Goal: Task Accomplishment & Management: Complete application form

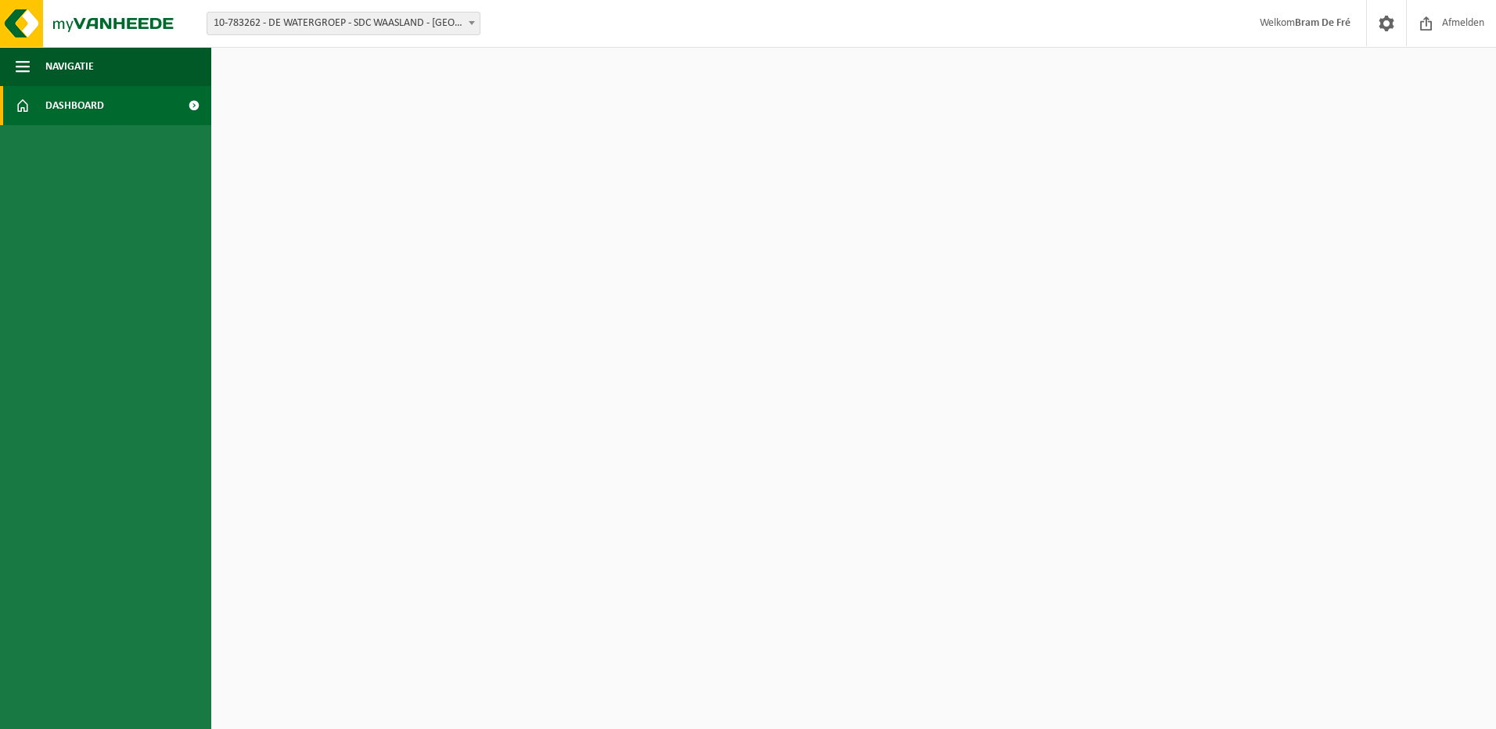
click at [117, 101] on link "Dashboard" at bounding box center [105, 105] width 211 height 39
click at [153, 10] on img at bounding box center [94, 23] width 188 height 47
click at [467, 31] on span at bounding box center [472, 23] width 16 height 20
click at [197, 105] on span at bounding box center [193, 105] width 35 height 39
click at [1081, 98] on html "Vestiging: 10-783262 - DE WATERGROEP - SDC WAASLAND - LOKEREN 10-812817 - DE WA…" at bounding box center [748, 364] width 1496 height 729
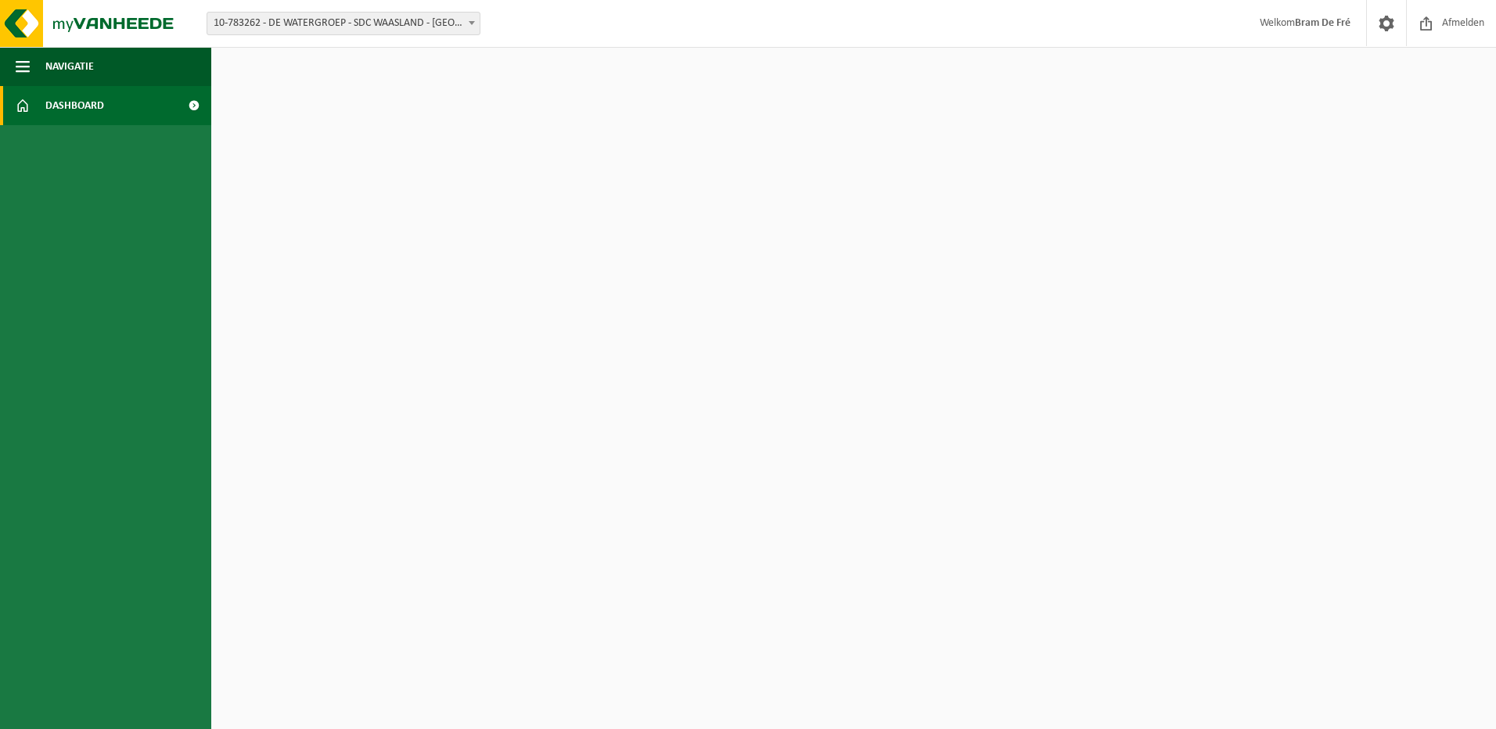
click at [1321, 19] on strong "Bram De Fré" at bounding box center [1323, 23] width 56 height 12
click at [1244, 18] on span "Welkom Bram De Fré" at bounding box center [1305, 23] width 122 height 46
click at [128, 21] on img at bounding box center [94, 23] width 188 height 47
click at [74, 63] on span "Navigatie" at bounding box center [69, 66] width 48 height 39
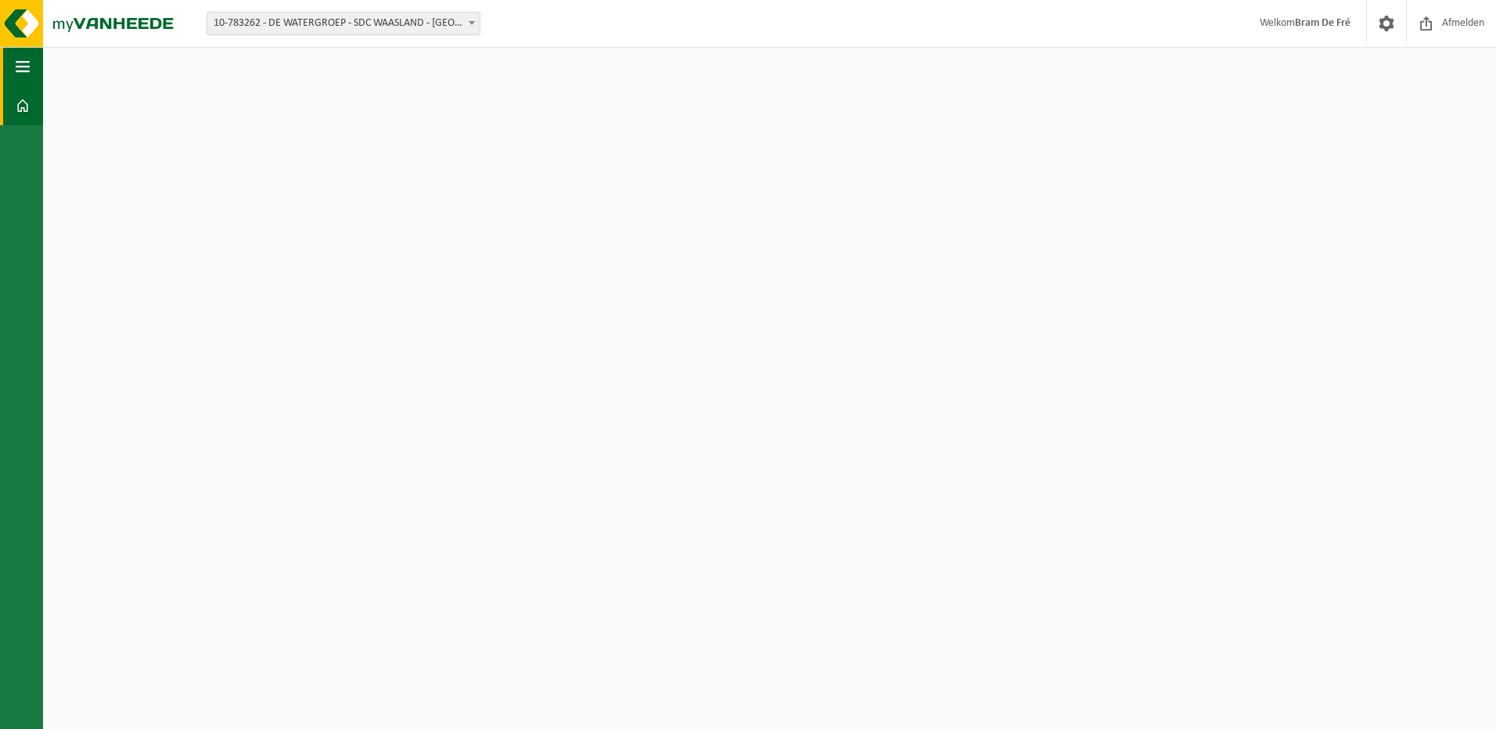
click at [17, 71] on span "button" at bounding box center [23, 66] width 14 height 39
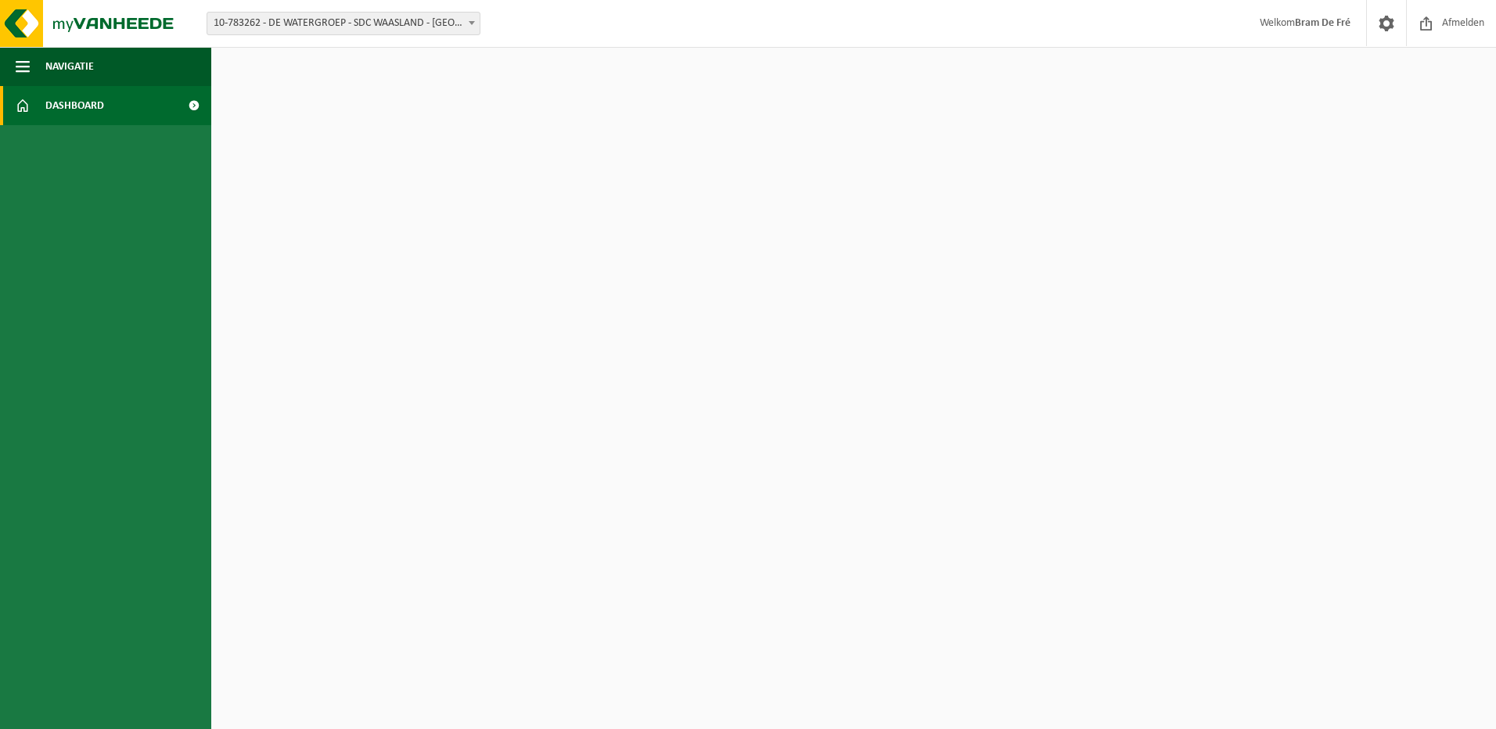
click at [20, 105] on span at bounding box center [23, 105] width 14 height 39
click at [67, 102] on span "Dashboard" at bounding box center [74, 105] width 59 height 39
click at [1271, 14] on span "Welkom Bram De Fré" at bounding box center [1305, 23] width 122 height 46
click at [1299, 33] on span "Welkom Bram De Fré" at bounding box center [1305, 23] width 122 height 46
click at [1435, 29] on span at bounding box center [1425, 23] width 23 height 46
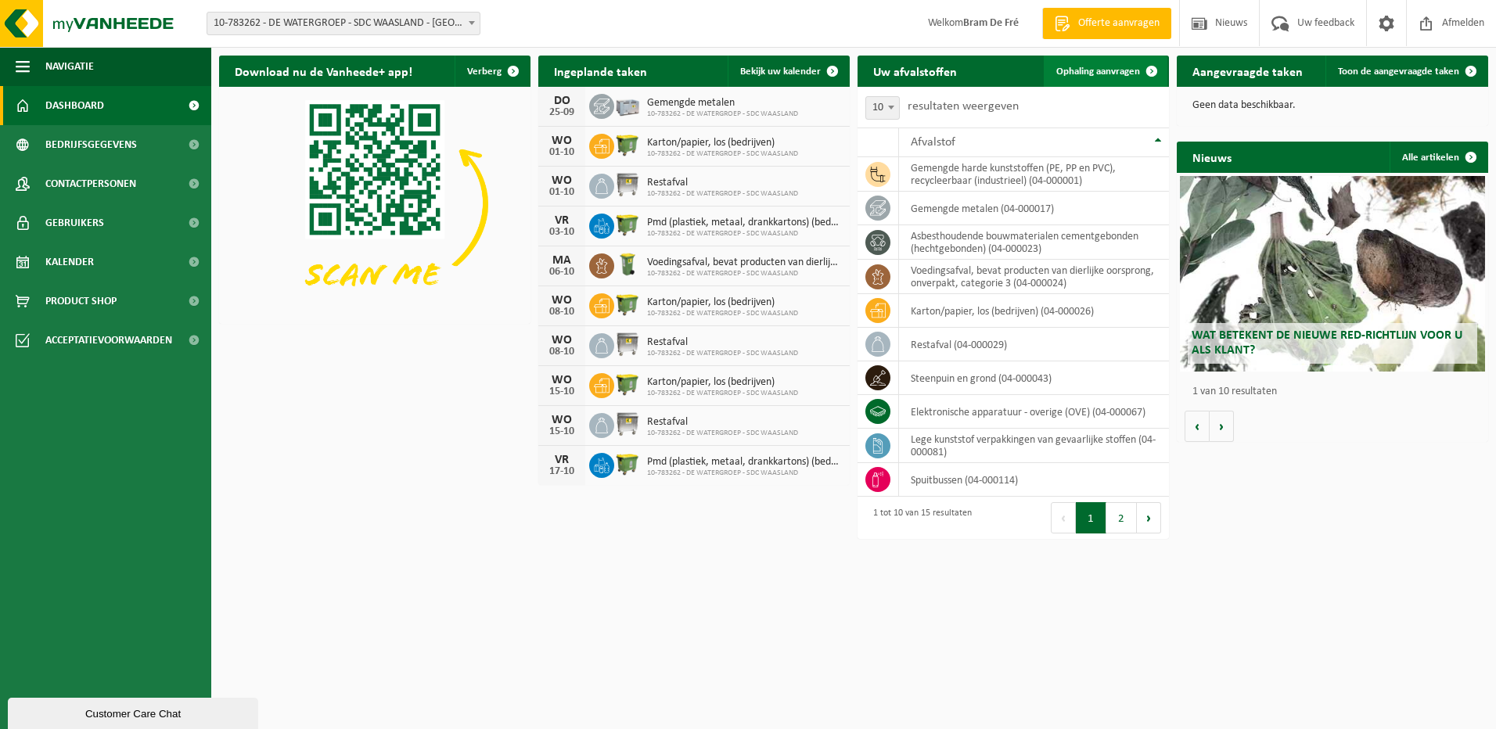
click at [1104, 74] on span "Ophaling aanvragen" at bounding box center [1098, 71] width 84 height 10
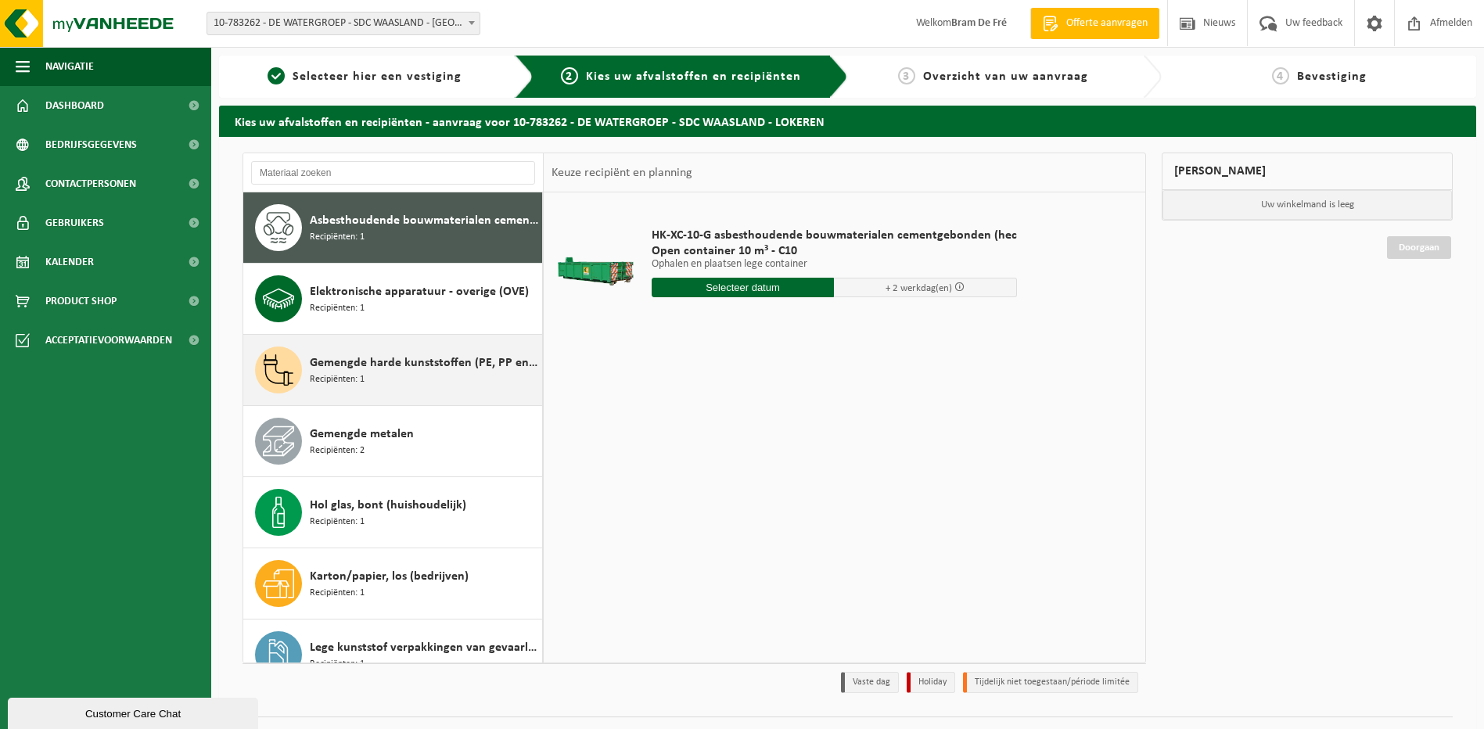
scroll to position [78, 0]
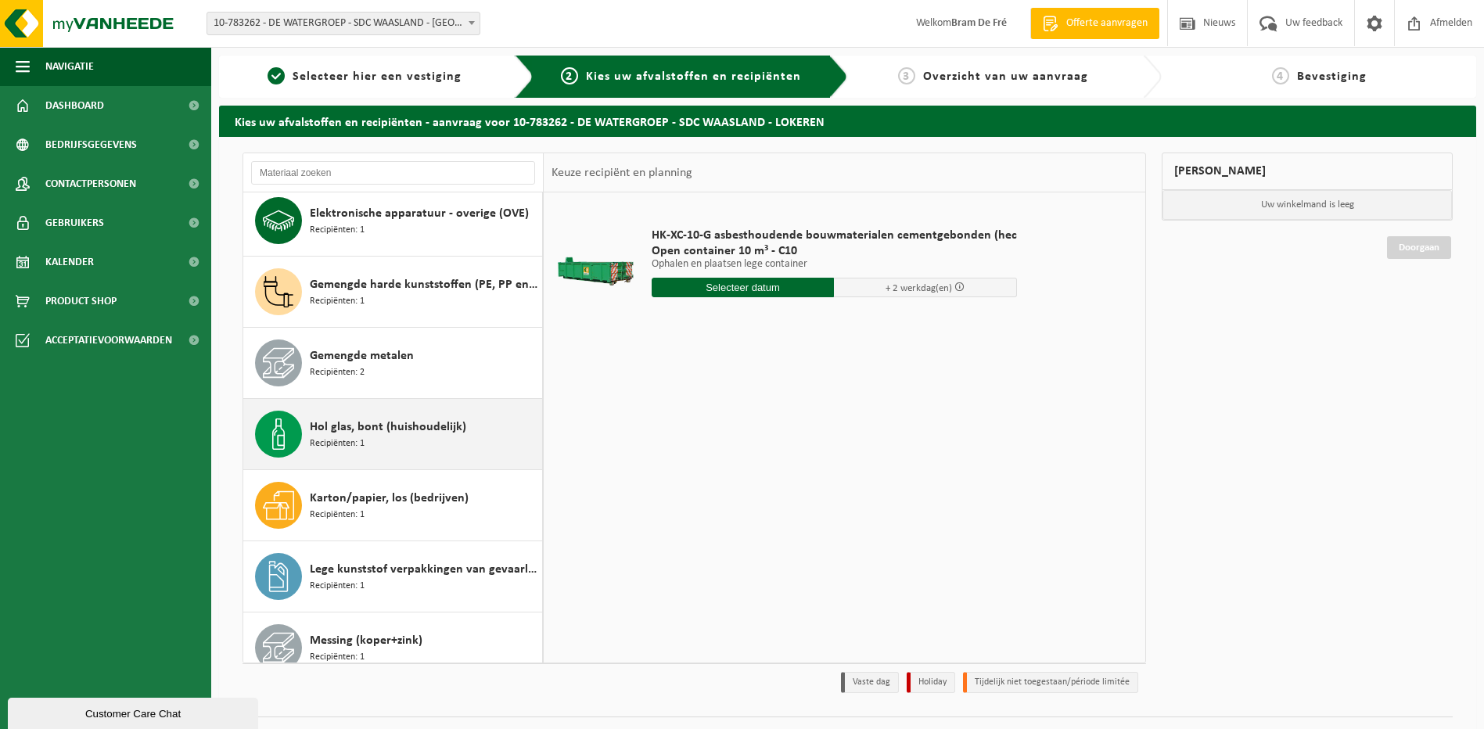
click at [377, 424] on span "Hol glas, bont (huishoudelijk)" at bounding box center [388, 427] width 156 height 19
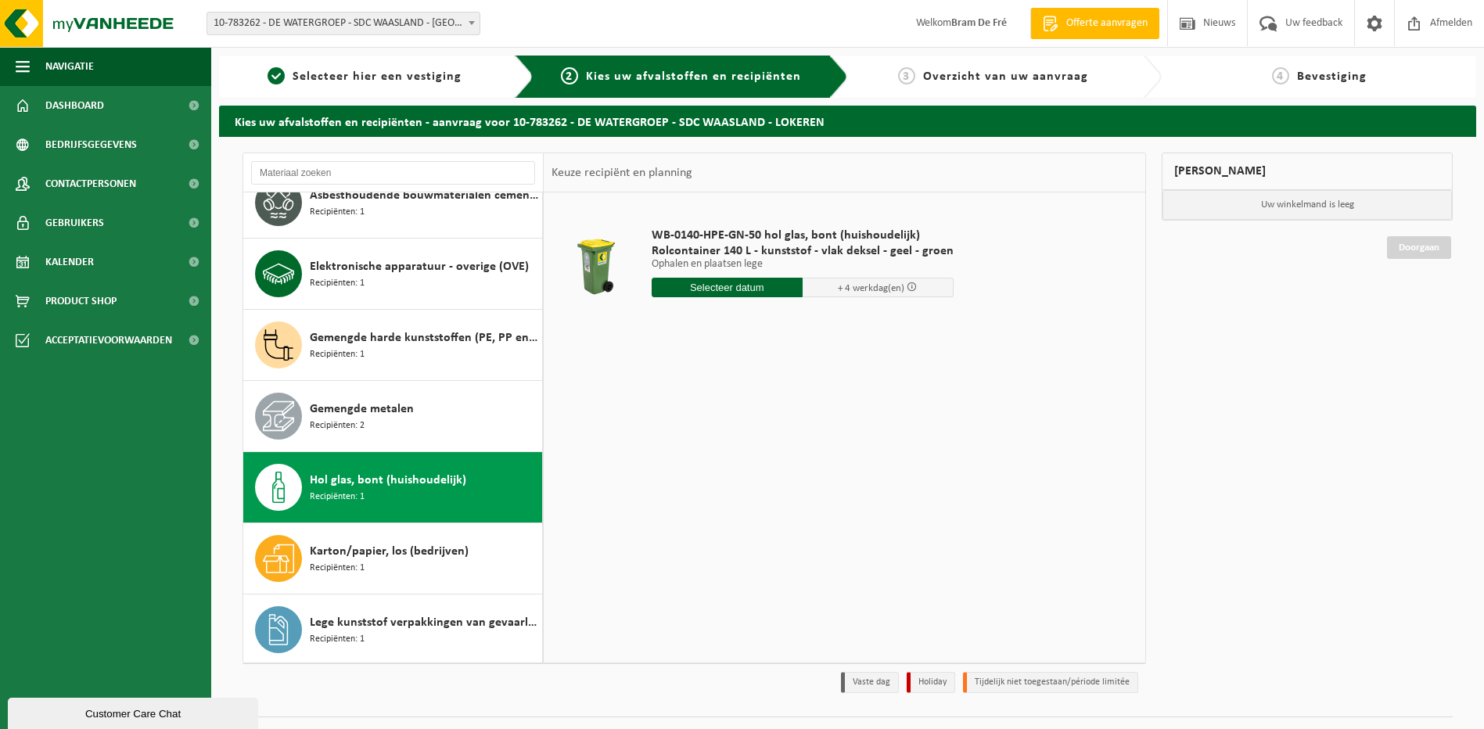
scroll to position [0, 0]
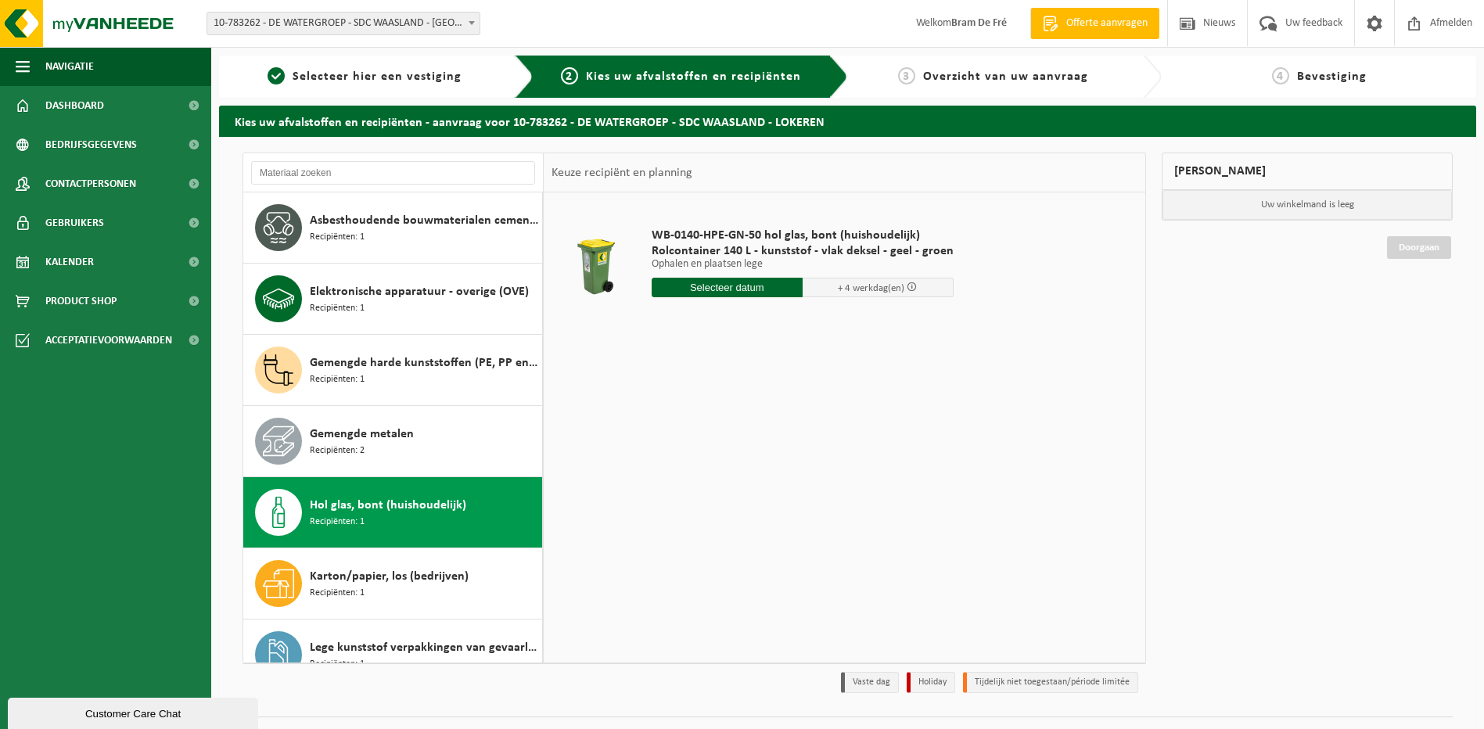
click at [743, 286] on input "text" at bounding box center [727, 288] width 151 height 20
click at [668, 476] on div "29" at bounding box center [665, 476] width 27 height 25
type input "Van 2025-09-29"
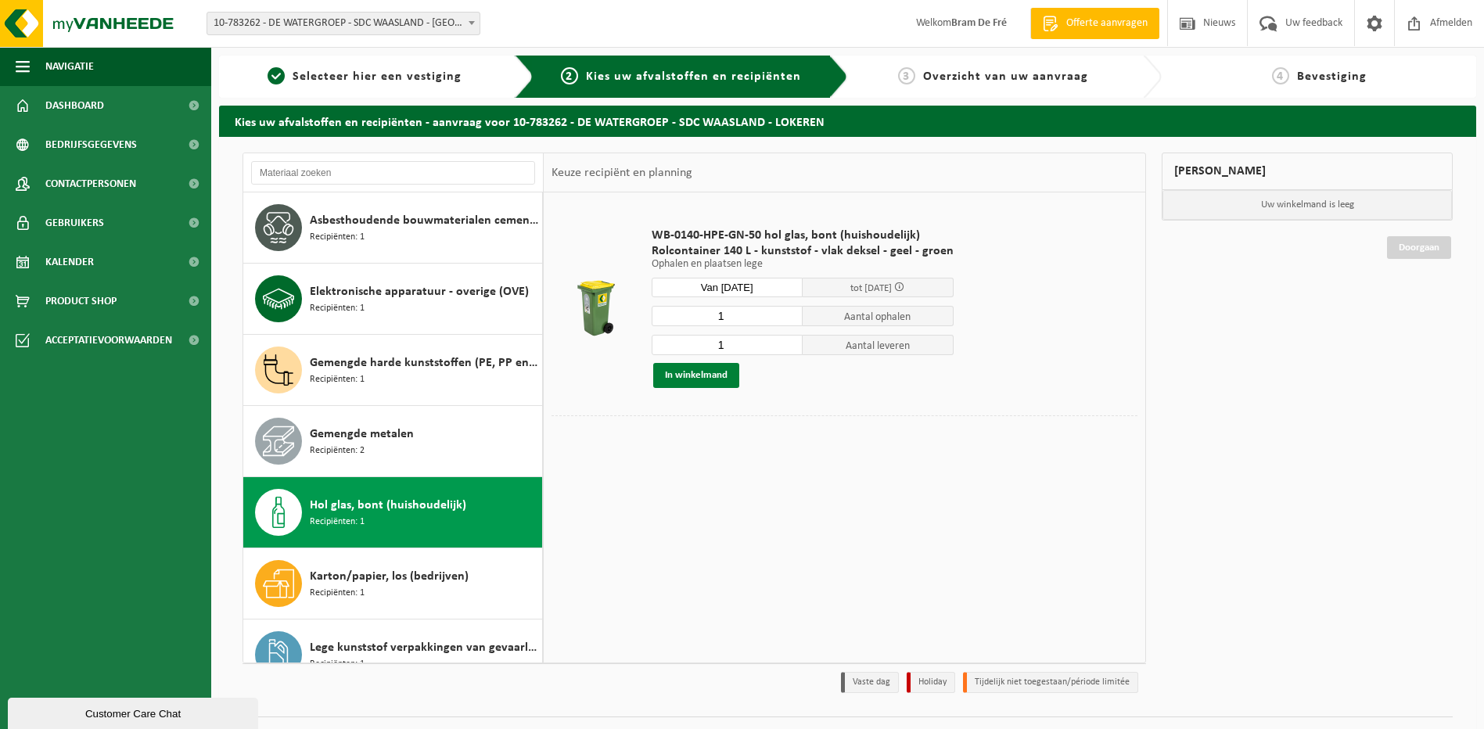
click at [716, 375] on button "In winkelmand" at bounding box center [696, 375] width 86 height 25
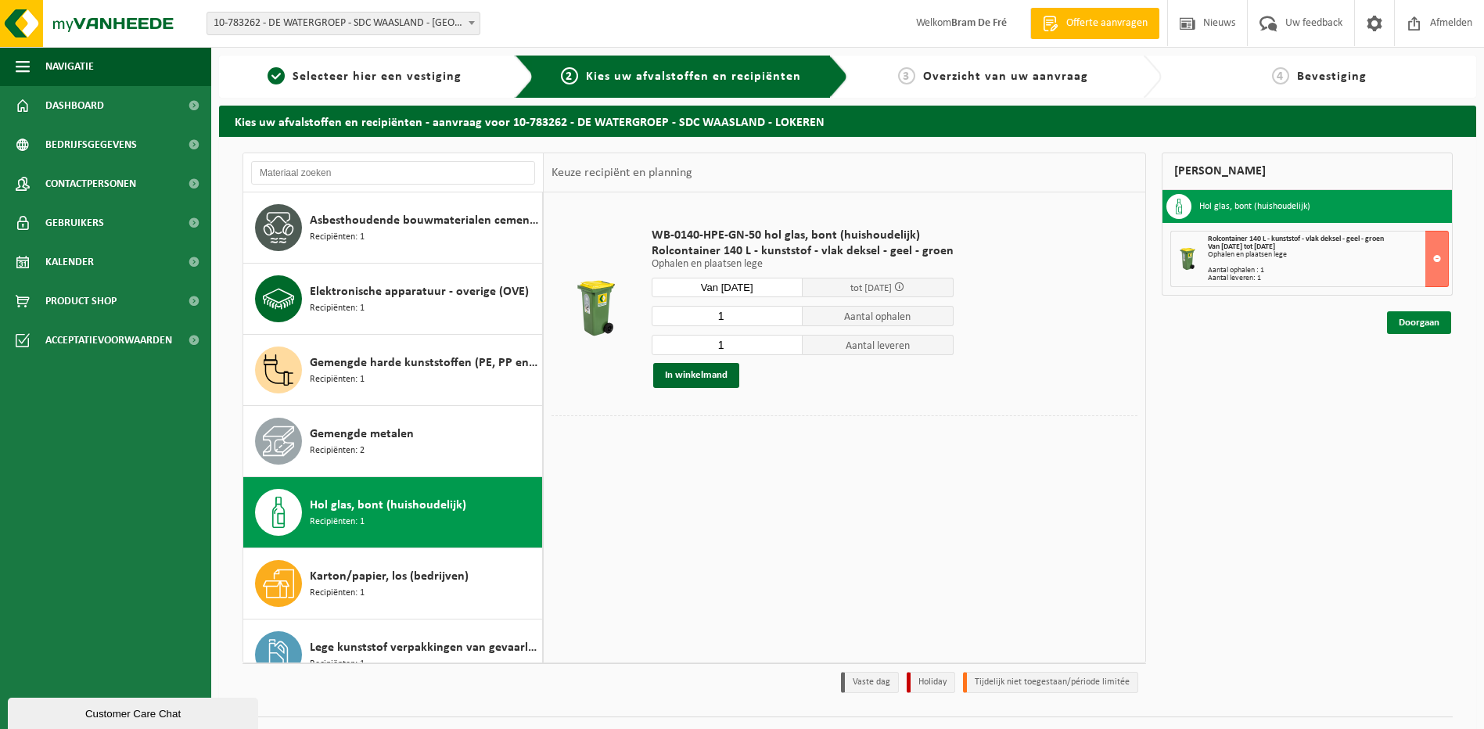
click at [1430, 324] on link "Doorgaan" at bounding box center [1419, 322] width 64 height 23
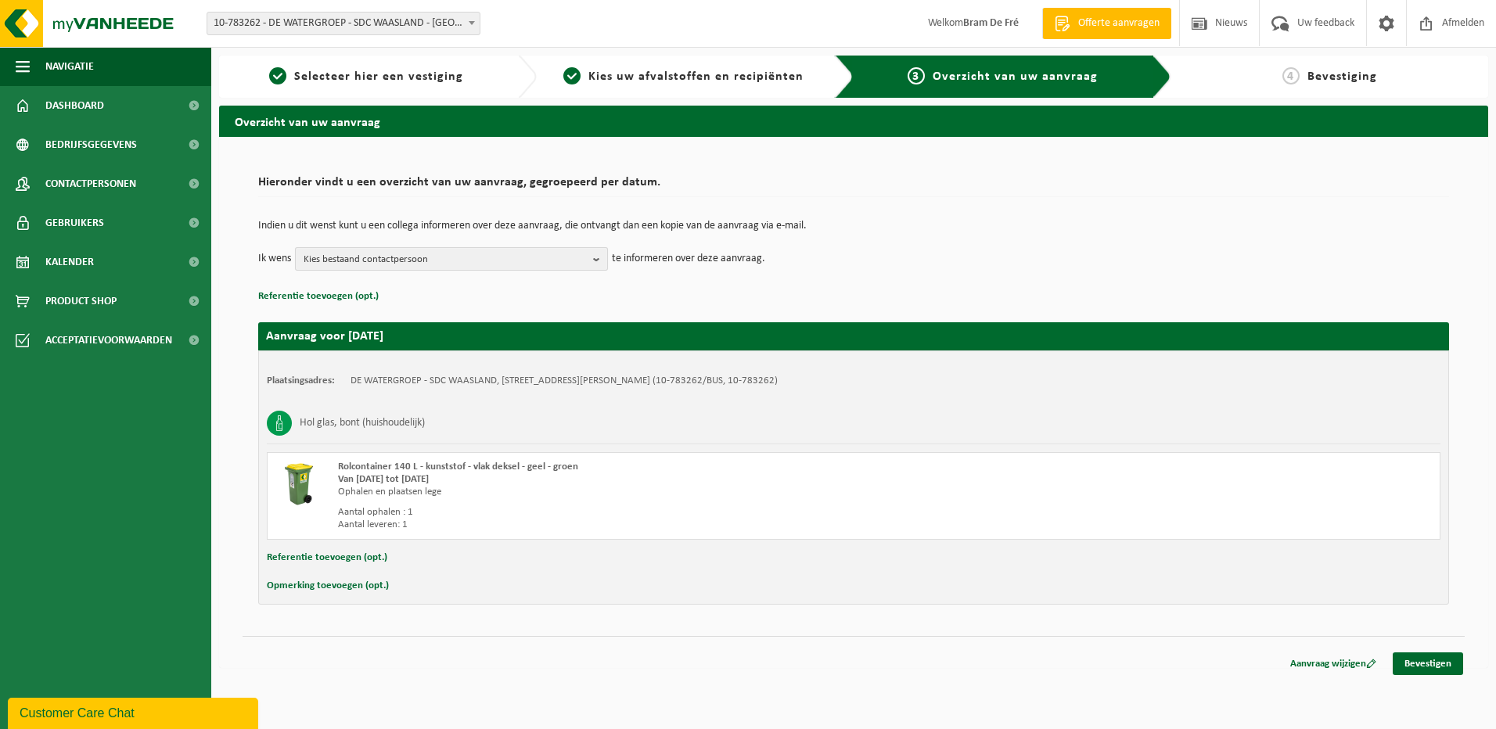
click at [600, 250] on b "button" at bounding box center [600, 259] width 14 height 22
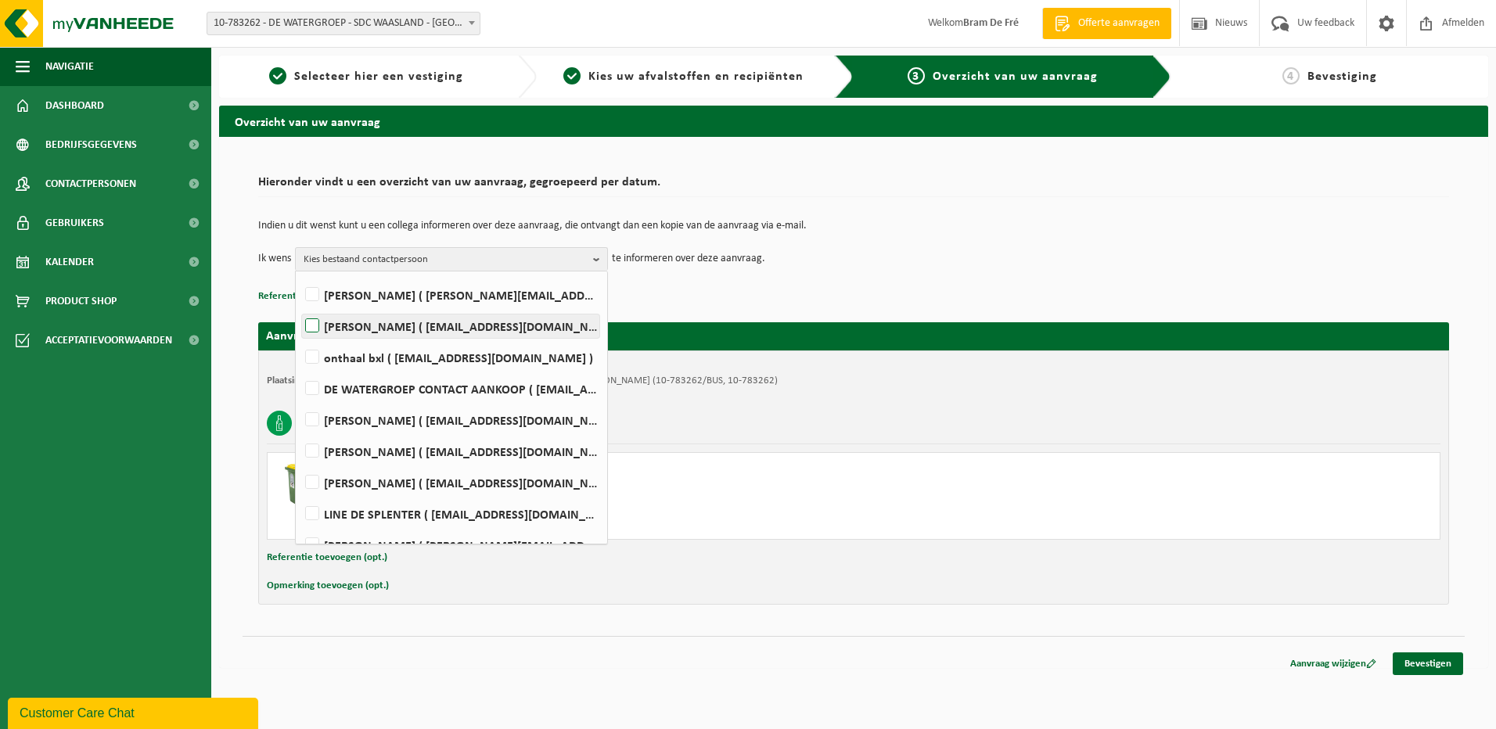
scroll to position [78, 0]
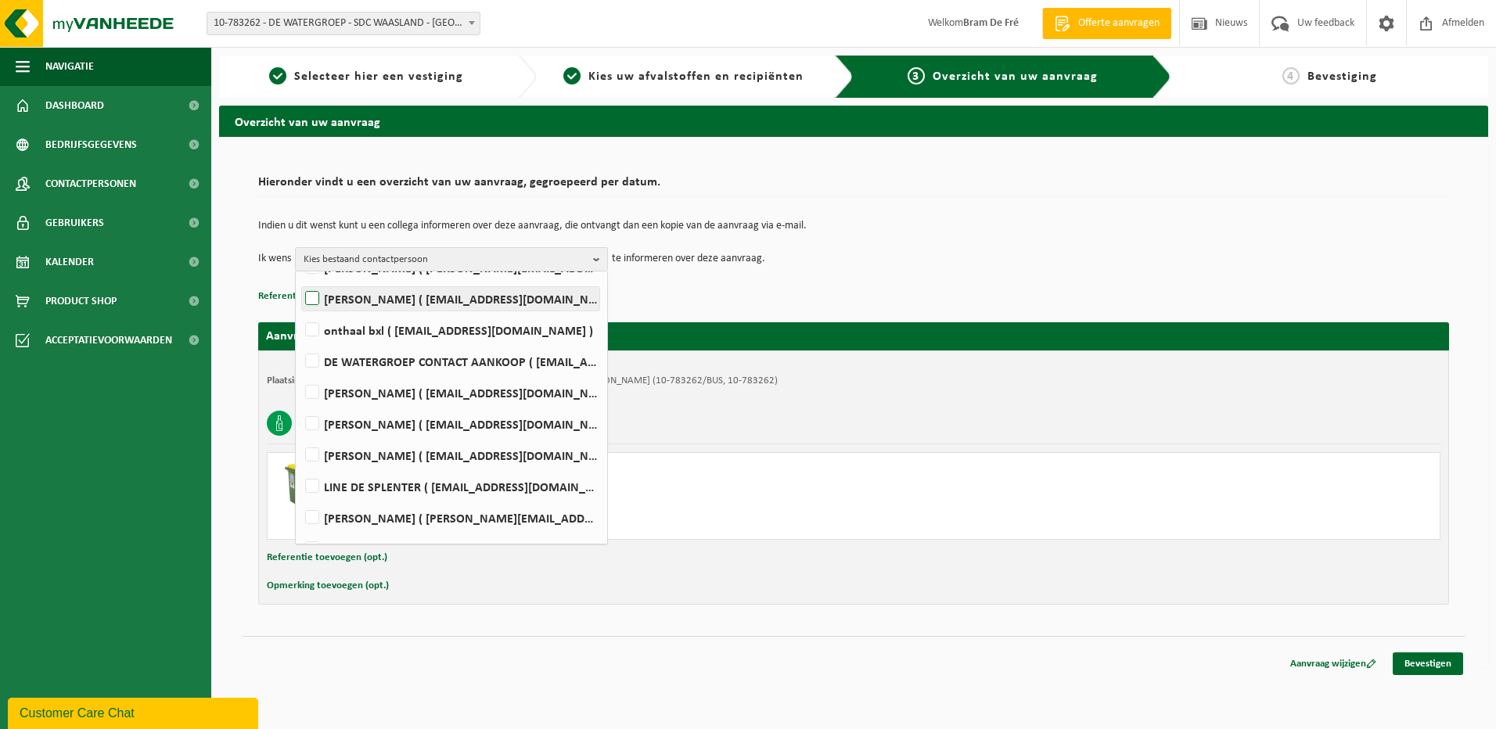
click at [312, 301] on label "JOKE BRENNING ( joke.brenning@dewatergroep.be )" at bounding box center [450, 298] width 297 height 23
click at [300, 279] on input "JOKE BRENNING ( joke.brenning@dewatergroep.be )" at bounding box center [299, 278] width 1 height 1
checkbox input "true"
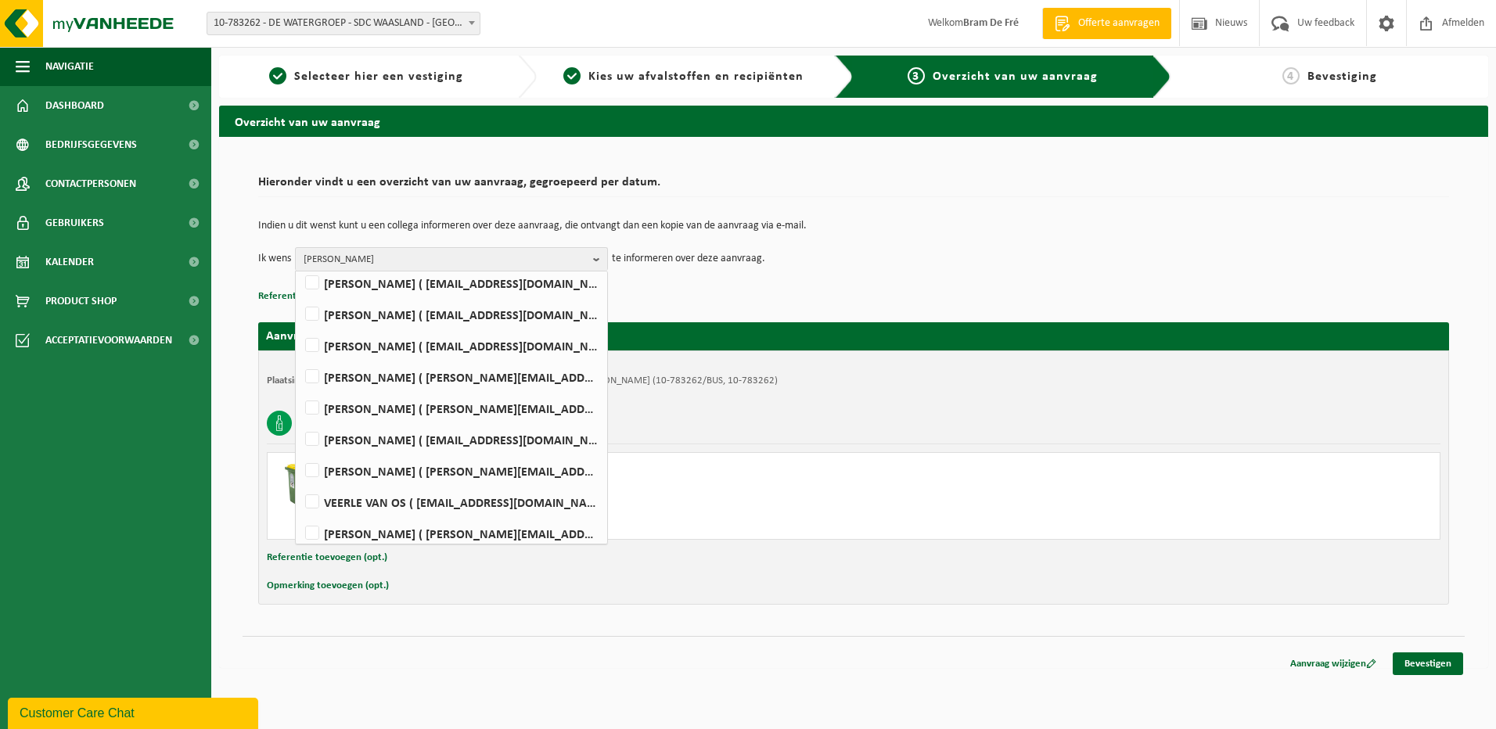
scroll to position [548, 0]
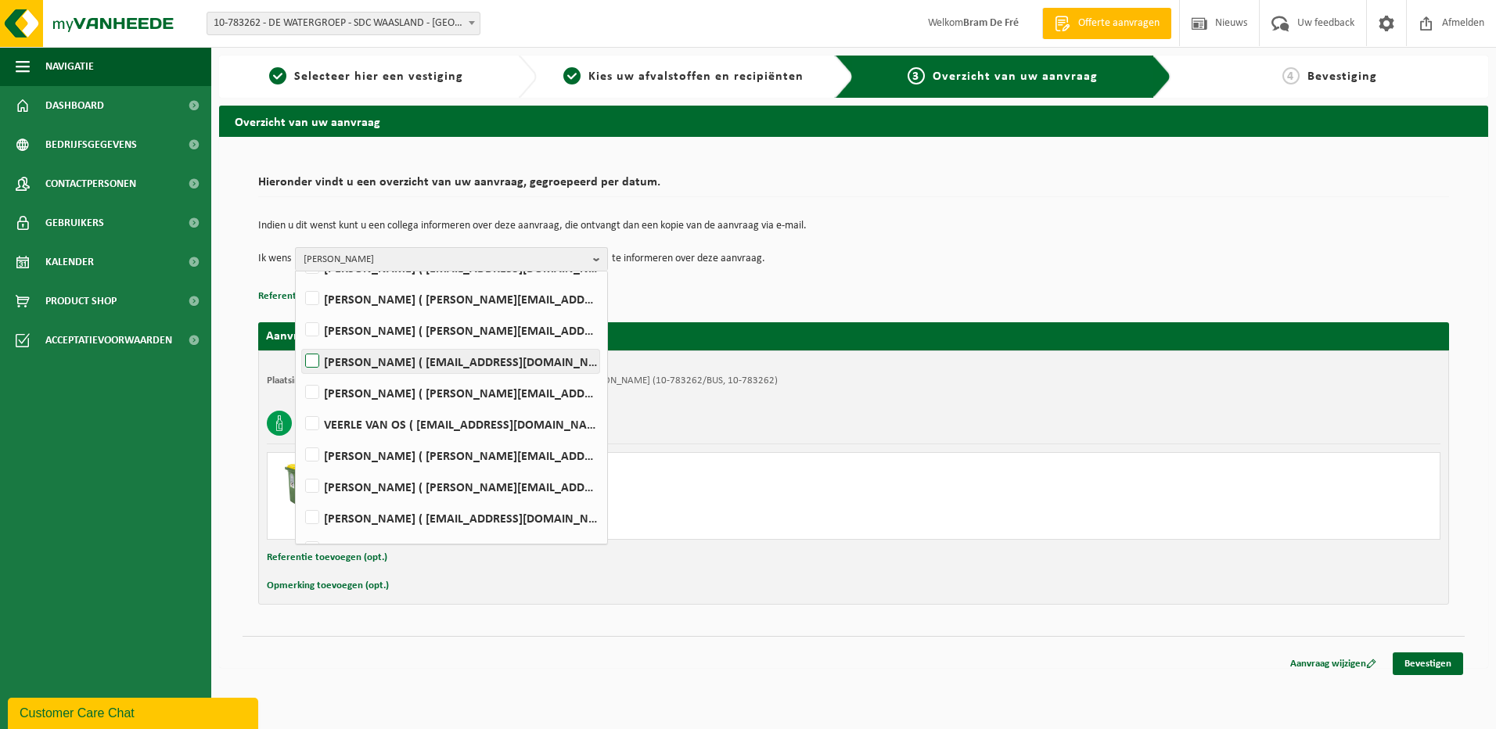
click at [315, 359] on label "GUY VAN DEN BOSSCHE ( guy.van.den.bossche@dewatergroep.be )" at bounding box center [450, 361] width 297 height 23
click at [300, 342] on input "GUY VAN DEN BOSSCHE ( guy.van.den.bossche@dewatergroep.be )" at bounding box center [299, 341] width 1 height 1
checkbox input "true"
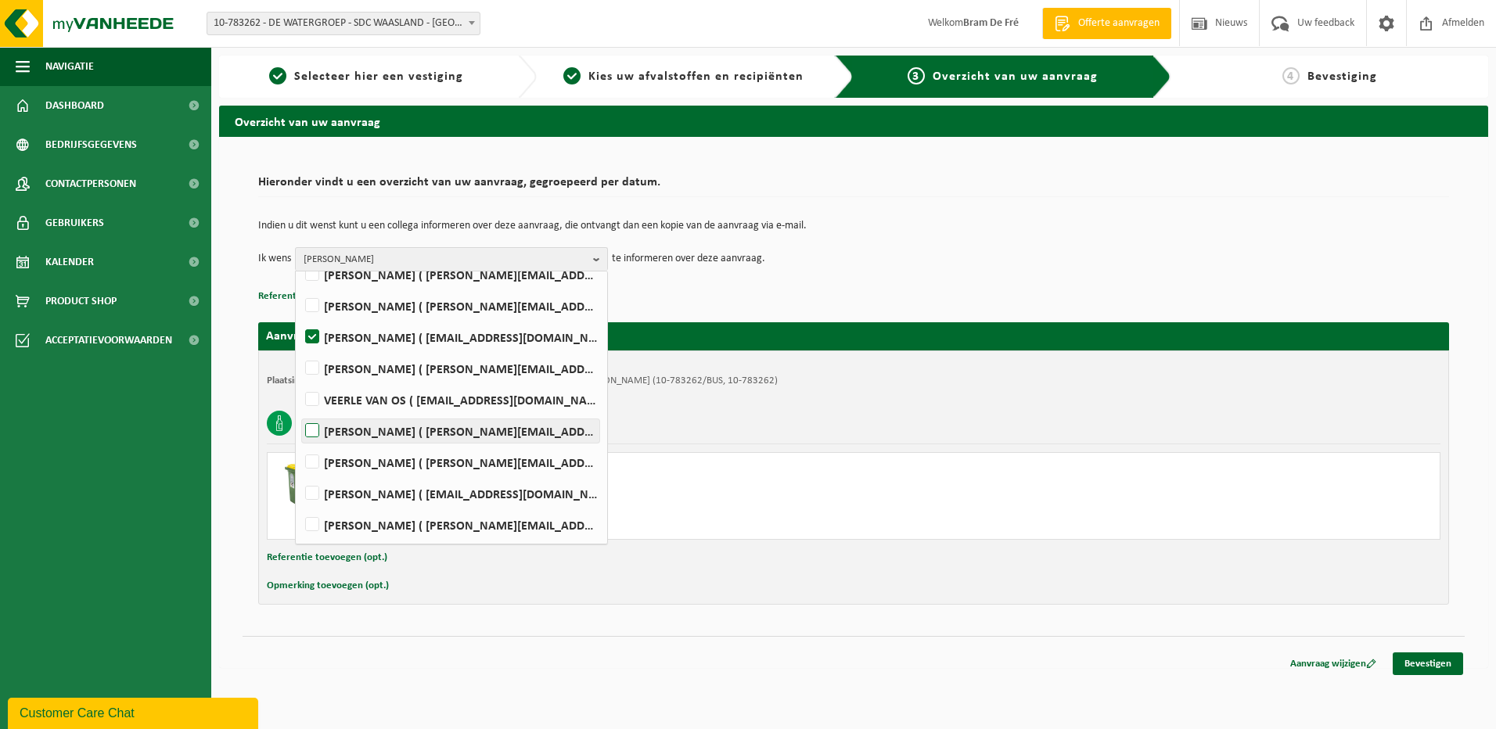
click at [316, 429] on label "VALERIE VERSCHATSE ( valerie.verschatse@dewatergroep.be )" at bounding box center [450, 430] width 297 height 23
click at [300, 411] on input "VALERIE VERSCHATSE ( valerie.verschatse@dewatergroep.be )" at bounding box center [299, 411] width 1 height 1
checkbox input "true"
click at [1095, 241] on td "Indien u dit wenst kunt u een collega informeren over deze aanvraag, die ontvan…" at bounding box center [853, 234] width 1191 height 27
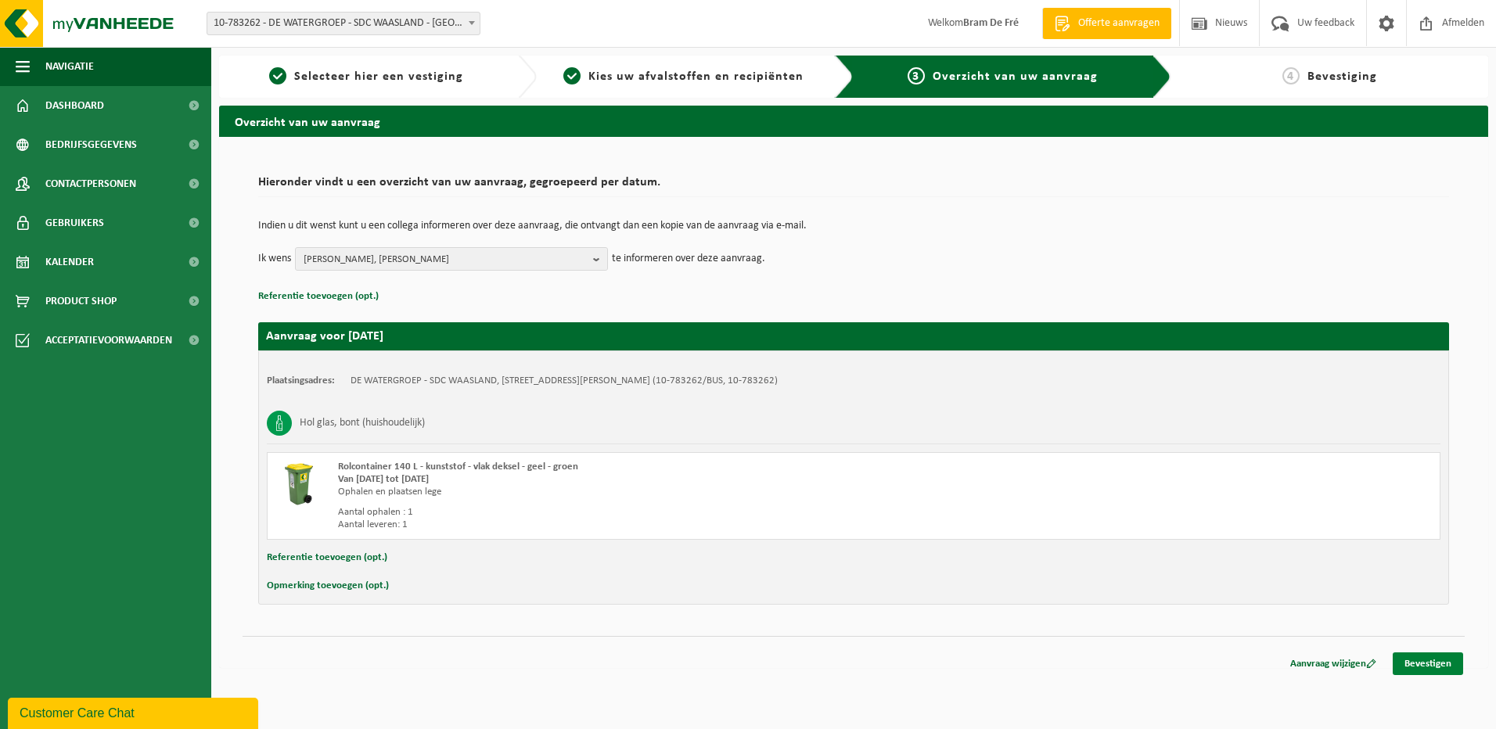
click at [1418, 668] on link "Bevestigen" at bounding box center [1427, 663] width 70 height 23
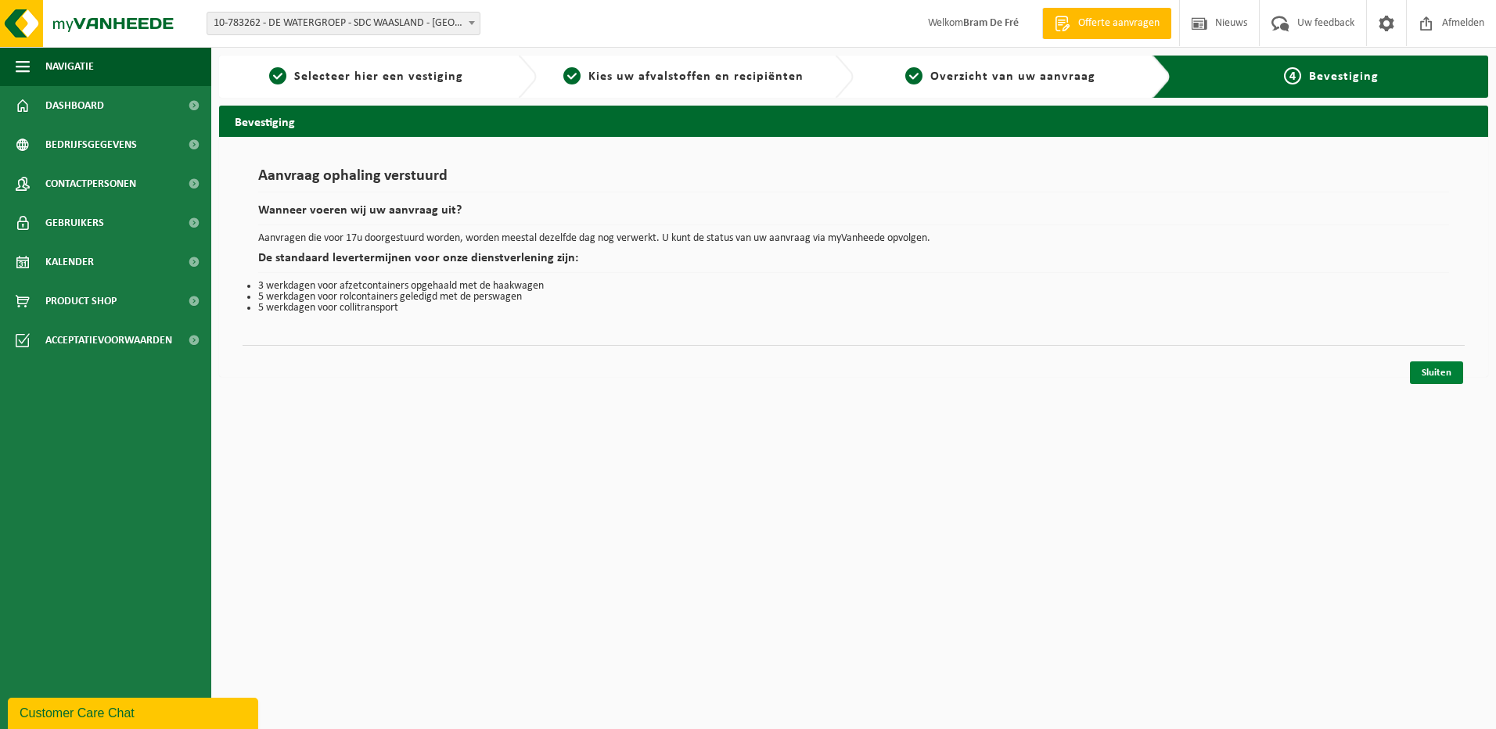
click at [1442, 374] on link "Sluiten" at bounding box center [1436, 372] width 53 height 23
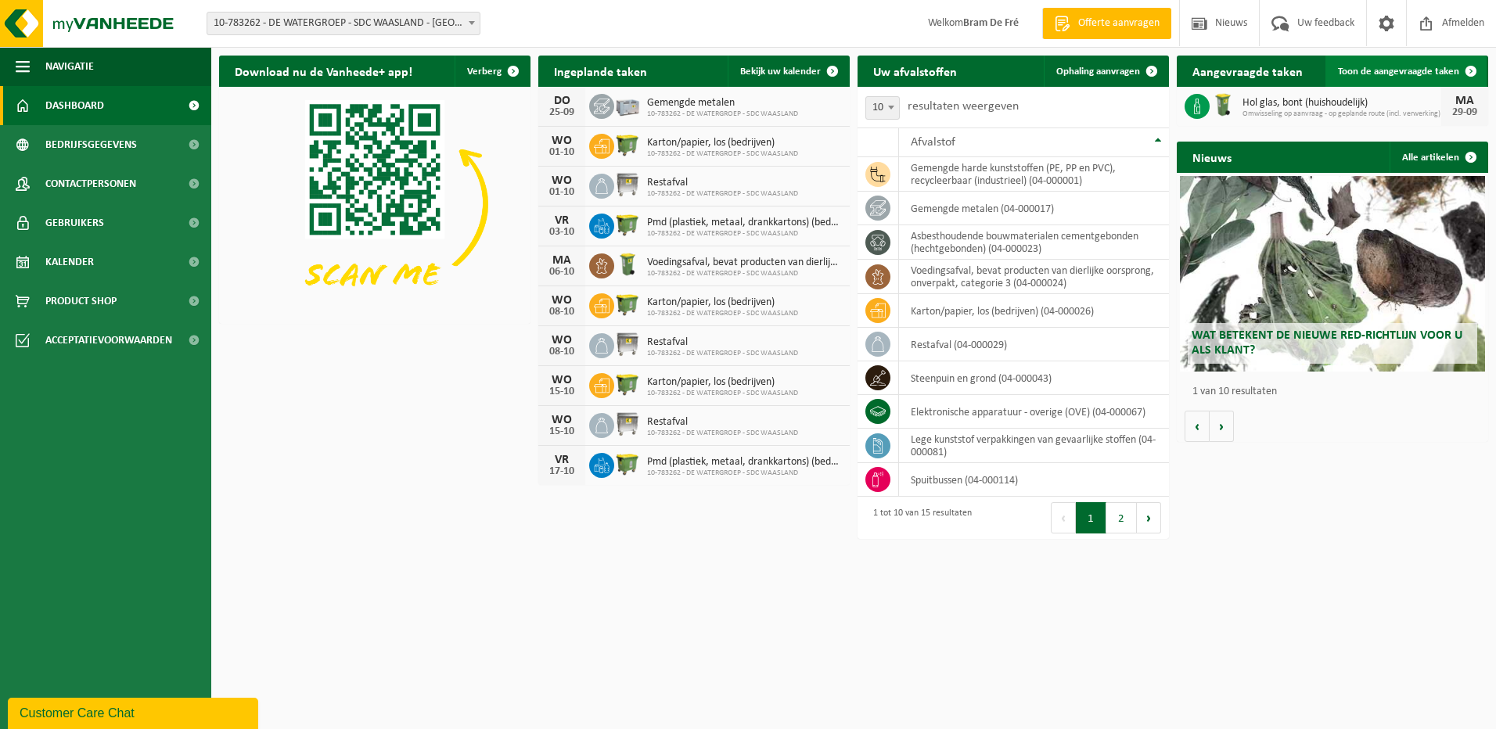
click at [1452, 71] on span "Toon de aangevraagde taken" at bounding box center [1398, 71] width 121 height 10
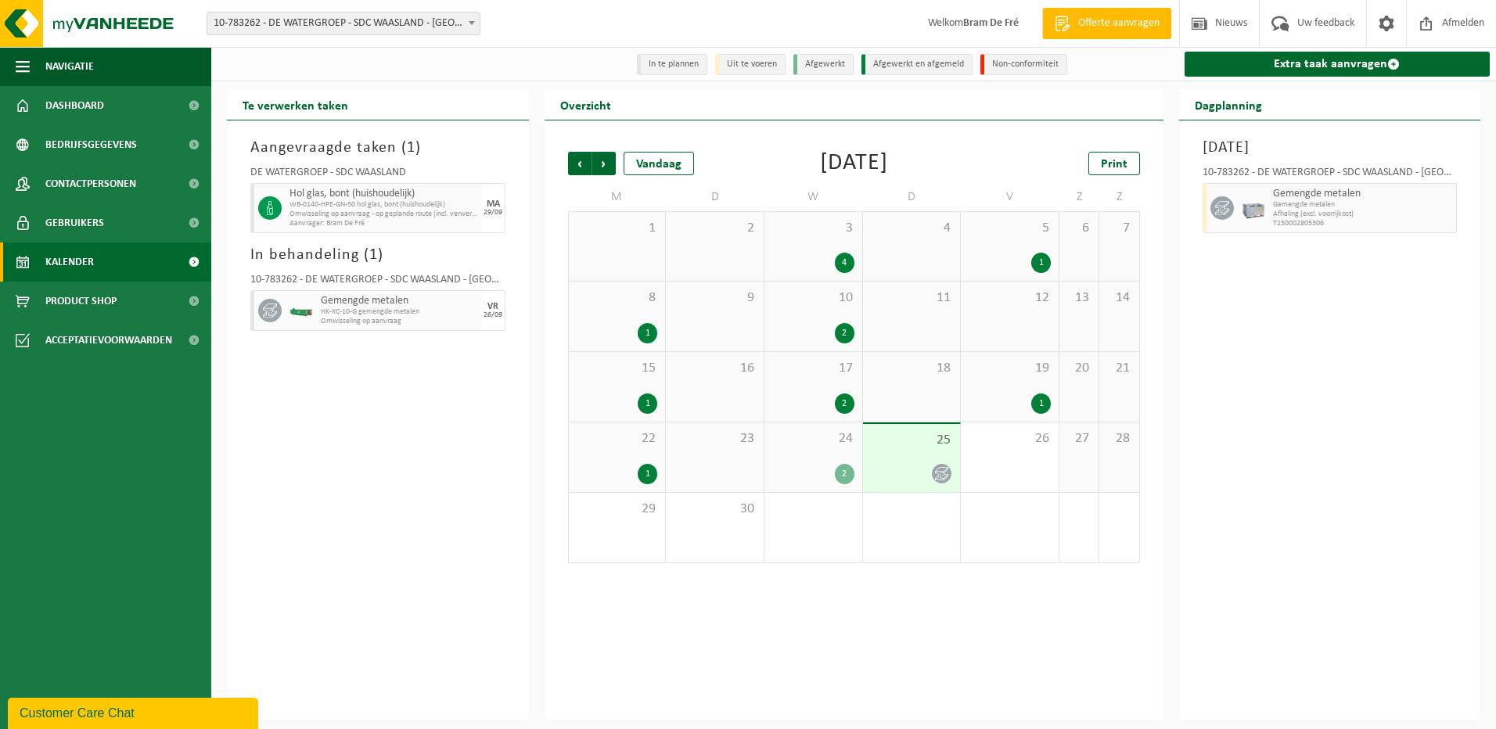
click at [834, 456] on div "24 2" at bounding box center [813, 457] width 98 height 70
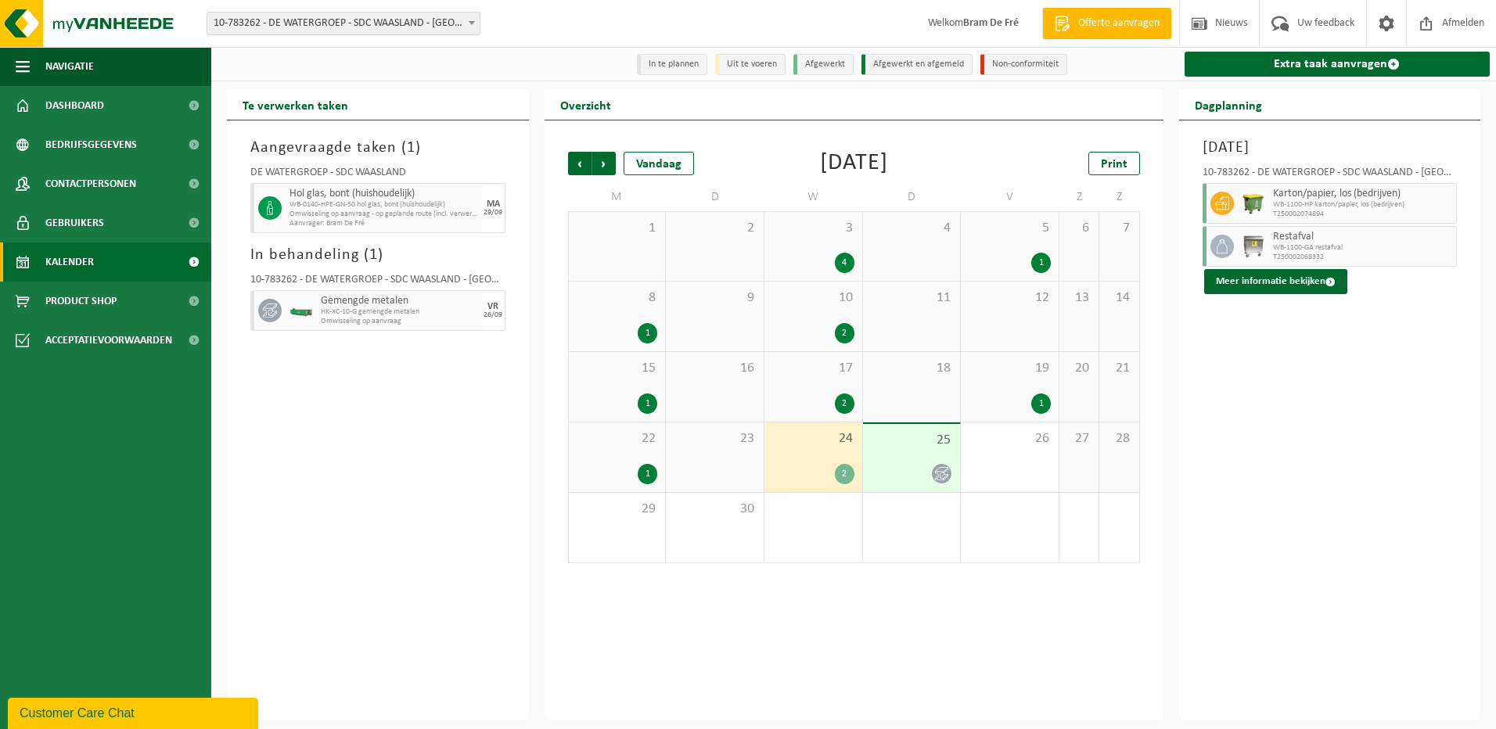
click at [952, 472] on div at bounding box center [912, 473] width 82 height 21
